Goal: Information Seeking & Learning: Learn about a topic

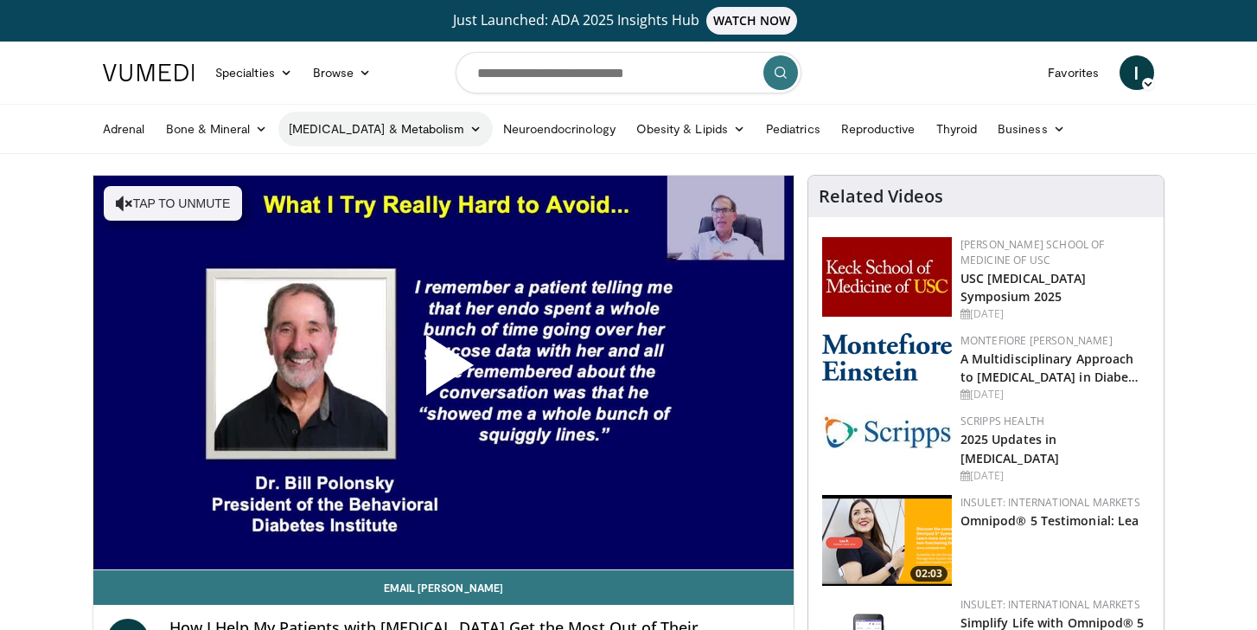
click at [470, 130] on icon at bounding box center [476, 129] width 12 height 12
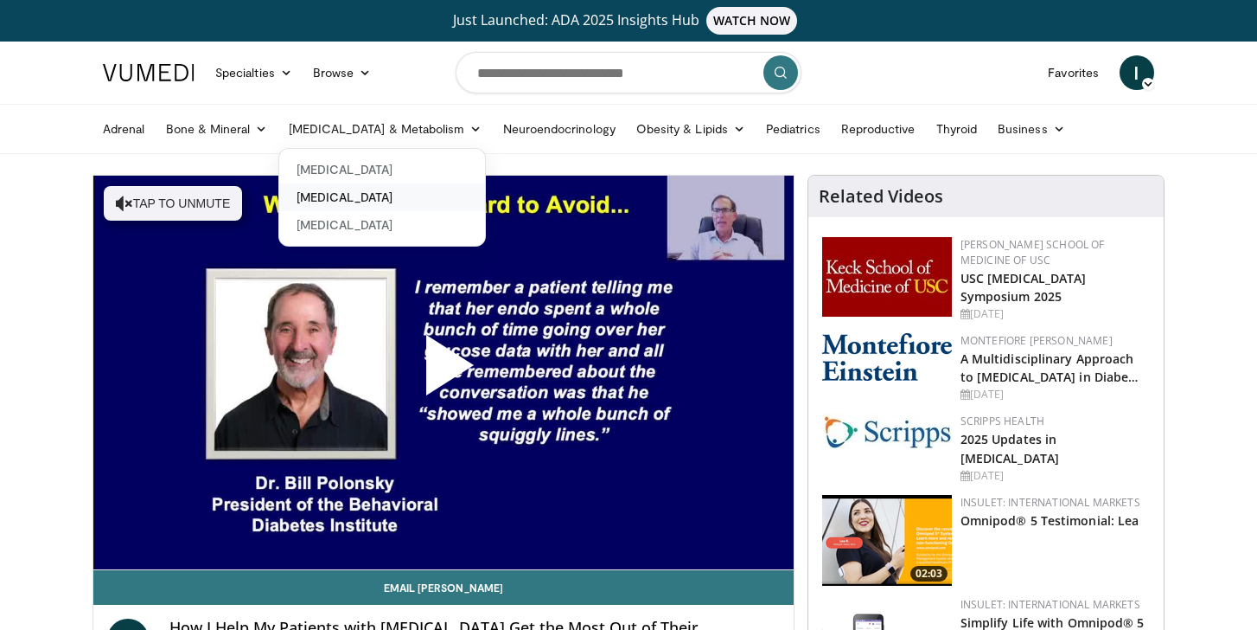
click at [407, 196] on link "[MEDICAL_DATA]" at bounding box center [382, 197] width 206 height 28
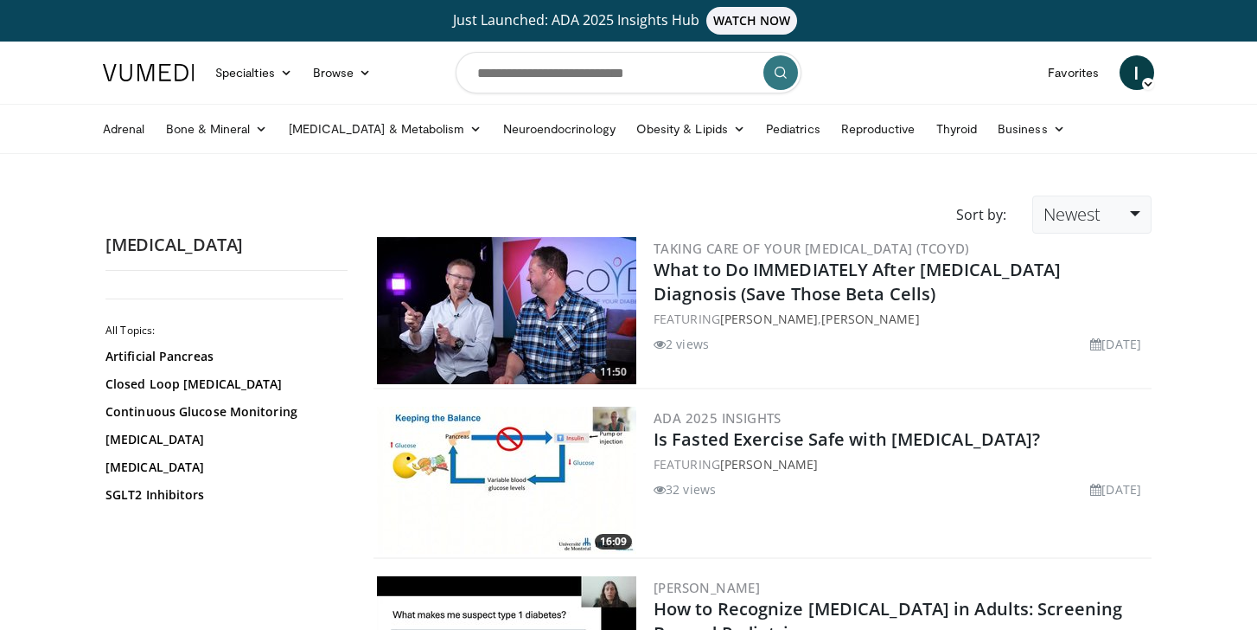
click at [1084, 210] on span "Newest" at bounding box center [1072, 213] width 57 height 23
click at [1071, 336] on link "Views" at bounding box center [1101, 340] width 137 height 28
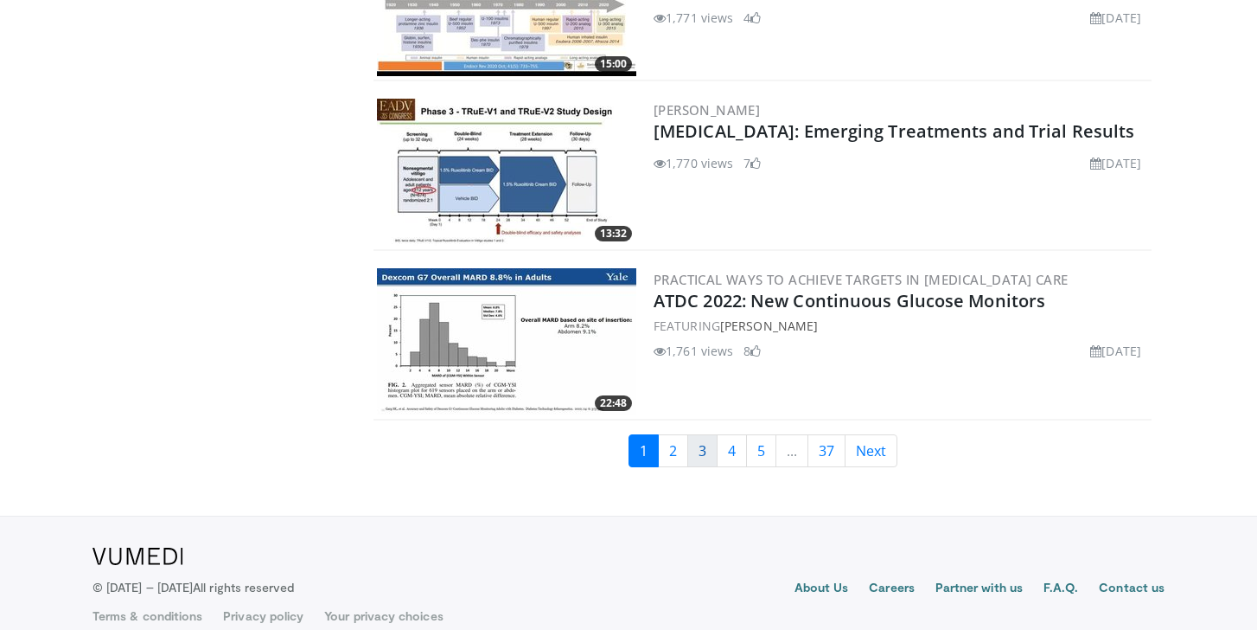
scroll to position [4059, 0]
click at [672, 435] on link "2" at bounding box center [673, 451] width 30 height 33
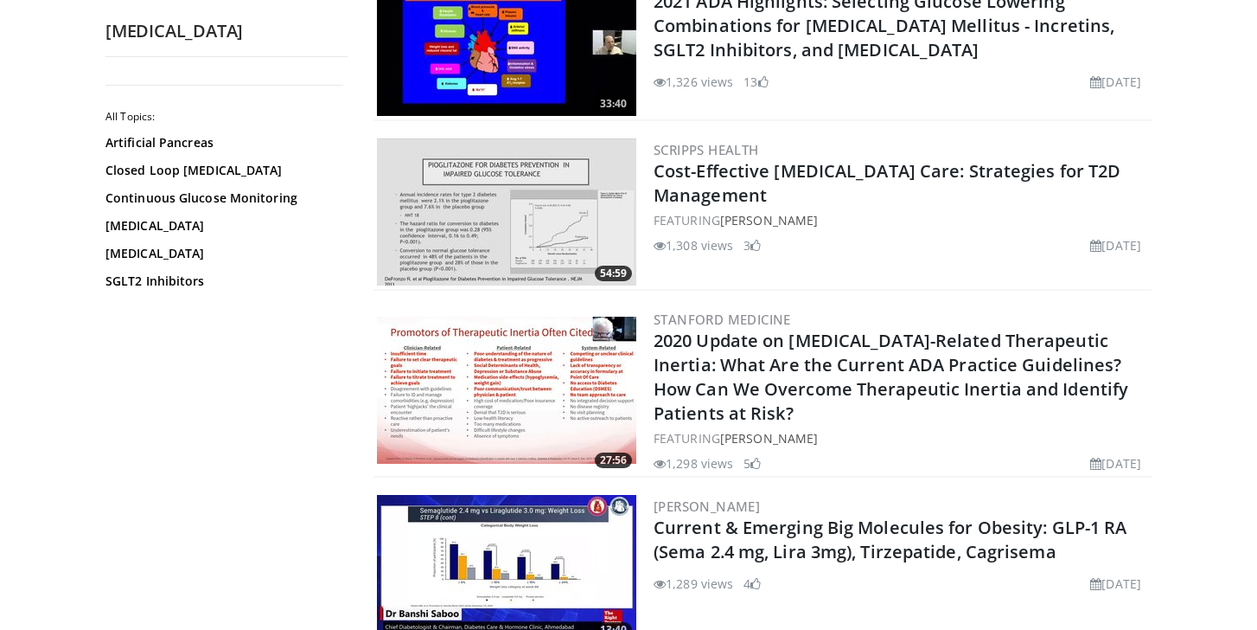
scroll to position [2810, 0]
